Goal: Task Accomplishment & Management: Use online tool/utility

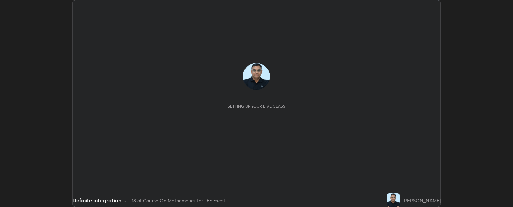
scroll to position [207, 513]
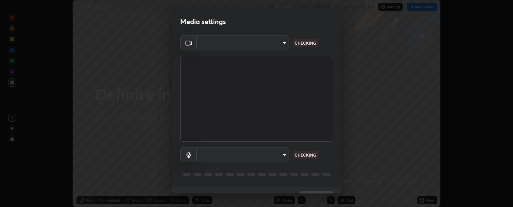
type input "c9a33e1444ed9087bfc9ccfea5ae3a7e5a20680e32ba827957683cb8217a83b8"
type input "communications"
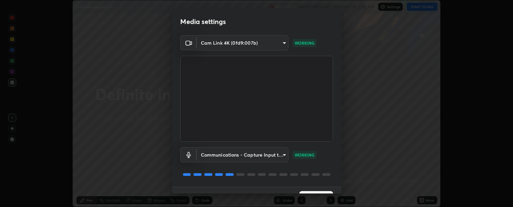
scroll to position [15, 0]
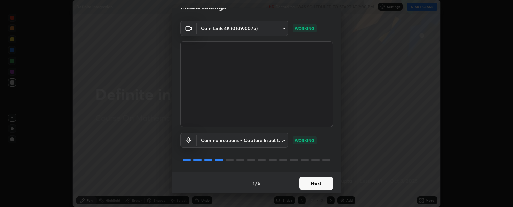
click at [324, 180] on button "Next" at bounding box center [317, 184] width 34 height 14
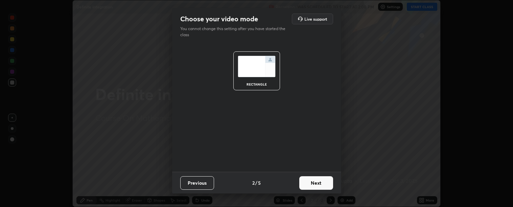
scroll to position [0, 0]
click at [321, 184] on button "Next" at bounding box center [317, 183] width 34 height 14
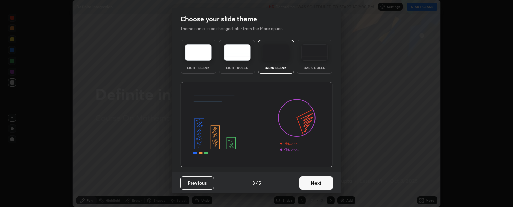
click at [321, 182] on button "Next" at bounding box center [317, 183] width 34 height 14
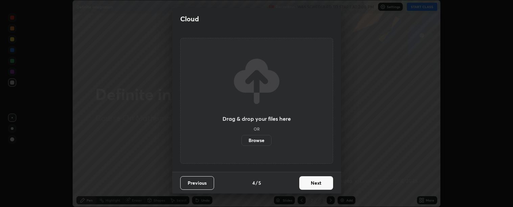
click at [326, 183] on button "Next" at bounding box center [317, 183] width 34 height 14
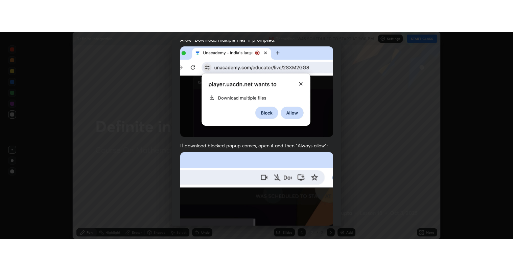
scroll to position [153, 0]
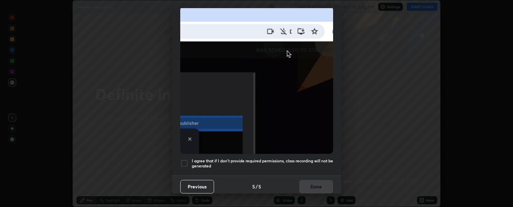
click at [185, 161] on div at bounding box center [184, 163] width 8 height 8
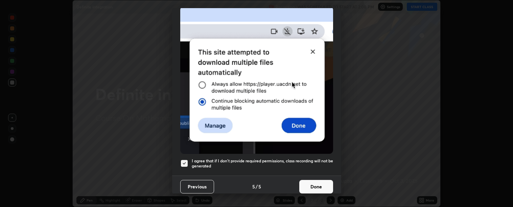
click at [312, 183] on button "Done" at bounding box center [317, 187] width 34 height 14
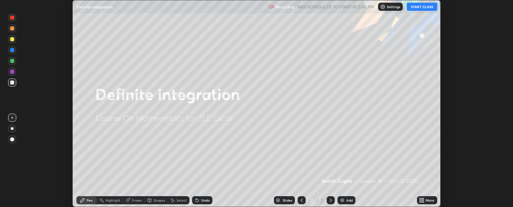
click at [348, 200] on div "Add" at bounding box center [350, 200] width 6 height 3
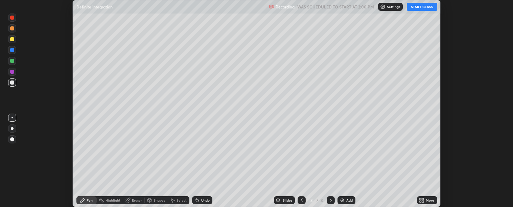
click at [424, 198] on icon at bounding box center [421, 200] width 5 height 5
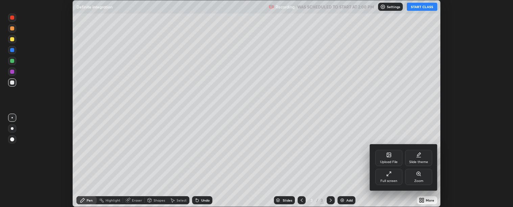
click at [394, 178] on div "Full screen" at bounding box center [389, 177] width 27 height 16
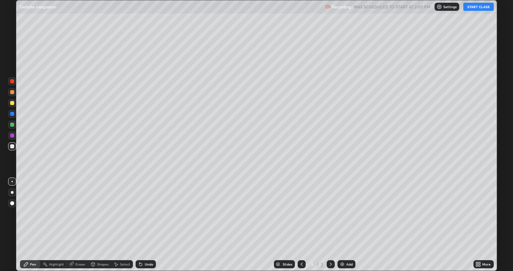
scroll to position [271, 513]
click at [478, 9] on button "START CLASS" at bounding box center [479, 7] width 30 height 8
click at [83, 207] on div "Eraser" at bounding box center [80, 263] width 10 height 3
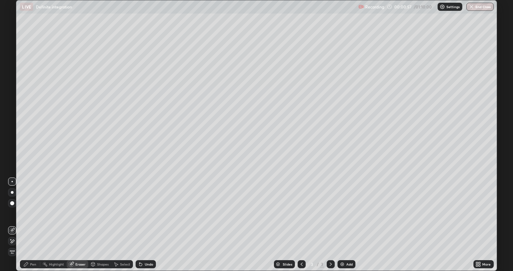
click at [28, 207] on icon at bounding box center [25, 263] width 5 height 5
click at [347, 207] on div "Add" at bounding box center [350, 263] width 6 height 3
click at [81, 207] on div "Eraser" at bounding box center [80, 263] width 10 height 3
click at [31, 207] on div "Pen" at bounding box center [33, 263] width 6 height 3
click at [349, 207] on div "Add" at bounding box center [350, 263] width 6 height 3
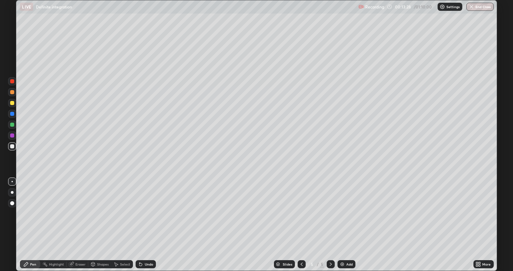
click at [300, 207] on icon at bounding box center [301, 263] width 5 height 5
click at [331, 207] on icon at bounding box center [331, 263] width 2 height 3
click at [303, 207] on icon at bounding box center [301, 263] width 5 height 5
click at [331, 207] on icon at bounding box center [331, 263] width 2 height 3
click at [345, 207] on div "Add" at bounding box center [347, 264] width 18 height 8
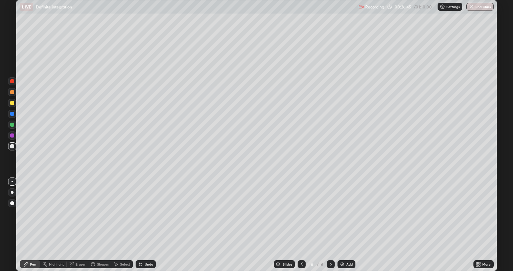
click at [347, 207] on div "Add" at bounding box center [350, 263] width 6 height 3
click at [342, 207] on img at bounding box center [342, 263] width 5 height 5
click at [345, 207] on div "Add" at bounding box center [347, 264] width 18 height 8
click at [348, 207] on div "Add" at bounding box center [350, 263] width 6 height 3
click at [83, 207] on div "Eraser" at bounding box center [78, 264] width 22 height 8
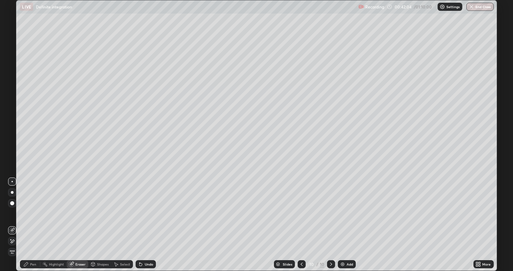
click at [33, 207] on div "Pen" at bounding box center [33, 263] width 6 height 3
click at [118, 207] on div "Select" at bounding box center [122, 264] width 22 height 8
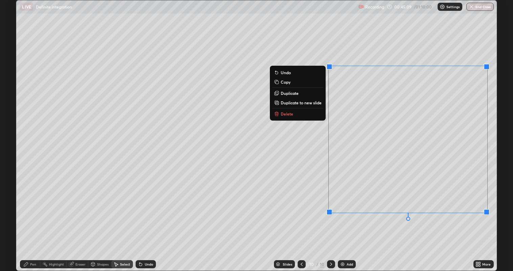
click at [295, 116] on button "Delete" at bounding box center [298, 114] width 50 height 8
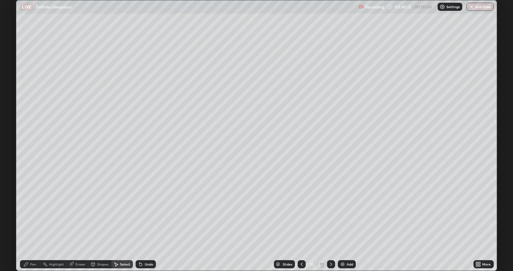
click at [35, 207] on div "Pen" at bounding box center [33, 263] width 6 height 3
click at [115, 207] on icon at bounding box center [115, 263] width 5 height 5
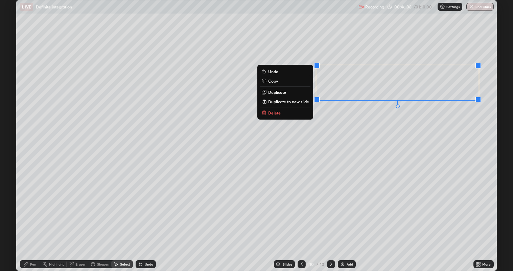
click at [290, 115] on button "Delete" at bounding box center [285, 113] width 50 height 8
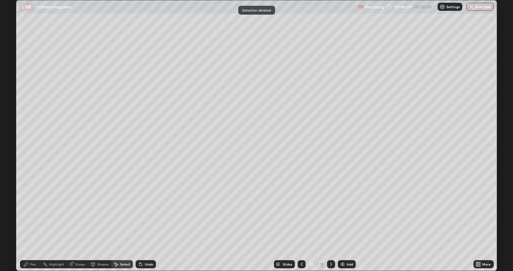
click at [30, 207] on div "Pen" at bounding box center [33, 263] width 6 height 3
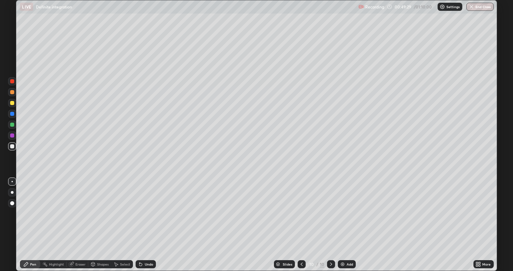
click at [348, 207] on div "Add" at bounding box center [350, 263] width 6 height 3
click at [150, 207] on div "Undo" at bounding box center [149, 263] width 8 height 3
click at [149, 207] on div "Undo" at bounding box center [146, 264] width 20 height 8
click at [82, 207] on div "Eraser" at bounding box center [80, 263] width 10 height 3
click at [35, 207] on div "Pen" at bounding box center [33, 263] width 6 height 3
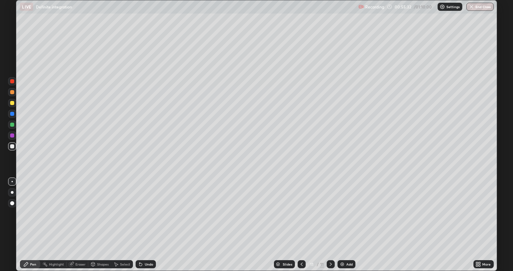
click at [349, 207] on div "Add" at bounding box center [350, 263] width 6 height 3
click at [303, 207] on icon at bounding box center [301, 263] width 5 height 5
click at [330, 207] on icon at bounding box center [330, 263] width 5 height 5
click at [351, 264] on div "Add" at bounding box center [350, 263] width 6 height 3
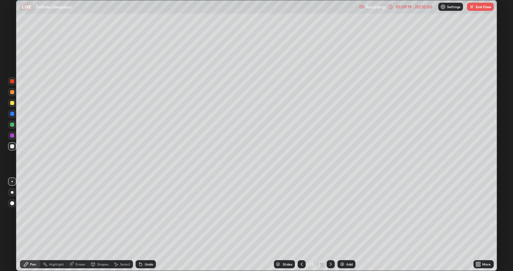
click at [479, 5] on button "End Class" at bounding box center [480, 7] width 27 height 8
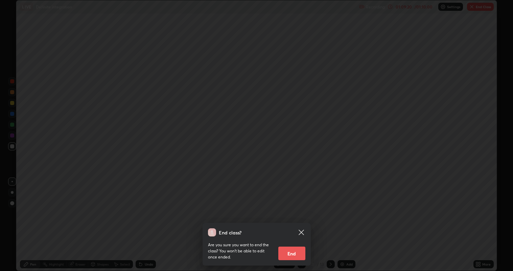
click at [294, 253] on button "End" at bounding box center [292, 253] width 27 height 14
